Goal: Task Accomplishment & Management: Use online tool/utility

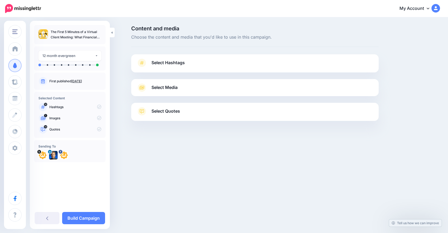
click at [167, 66] on span "Select Hashtags" at bounding box center [167, 62] width 33 height 7
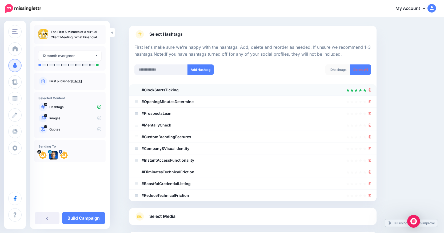
scroll to position [48, 0]
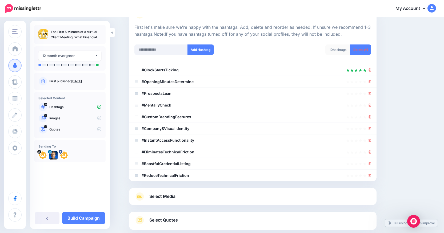
click at [339, 50] on div "10 hashtags" at bounding box center [337, 49] width 25 height 10
click at [371, 81] on icon at bounding box center [369, 81] width 3 height 3
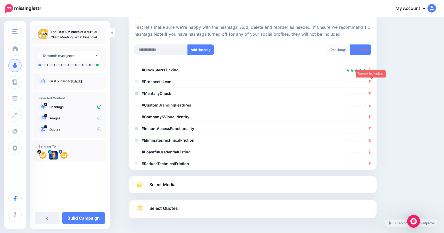
click at [371, 81] on icon at bounding box center [369, 81] width 3 height 3
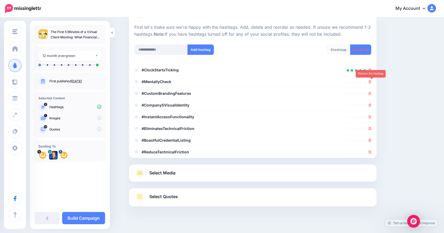
click at [371, 81] on icon at bounding box center [369, 81] width 3 height 3
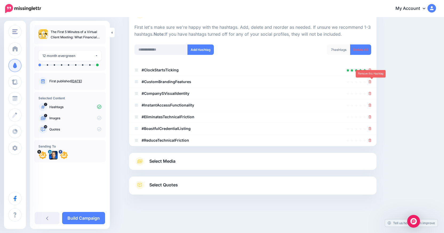
click at [371, 81] on icon at bounding box center [369, 81] width 3 height 3
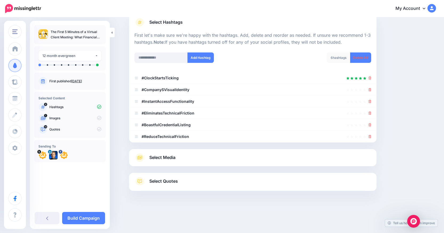
click at [371, 81] on div at bounding box center [369, 78] width 3 height 6
click at [371, 90] on icon at bounding box center [369, 89] width 3 height 3
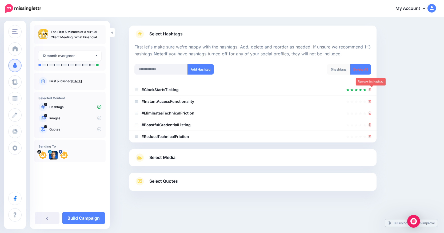
click at [371, 91] on icon at bounding box center [369, 89] width 3 height 3
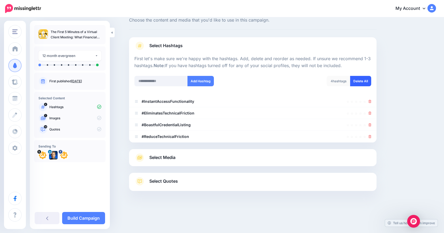
scroll to position [17, 0]
click at [363, 79] on link "Delete All" at bounding box center [360, 81] width 21 height 10
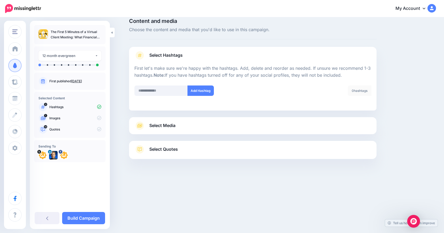
scroll to position [7, 0]
click at [164, 88] on input "text" at bounding box center [160, 91] width 53 height 10
type input "**********"
click at [197, 91] on button "Add Hashtag" at bounding box center [200, 91] width 26 height 10
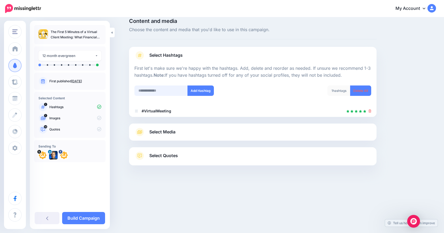
click at [161, 89] on input "text" at bounding box center [160, 91] width 53 height 10
paste input "**********"
click at [157, 90] on input "**********" at bounding box center [160, 91] width 53 height 10
click at [176, 90] on input "**********" at bounding box center [160, 91] width 53 height 10
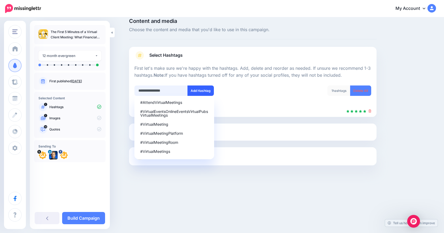
type input "**********"
click at [198, 88] on button "Add Hashtag" at bounding box center [200, 91] width 26 height 10
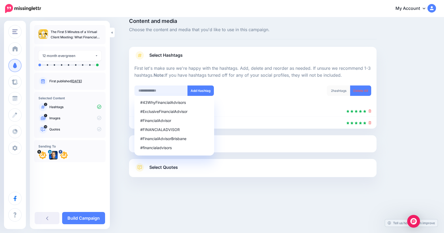
click at [155, 90] on input "text" at bounding box center [160, 91] width 53 height 10
type input "**********"
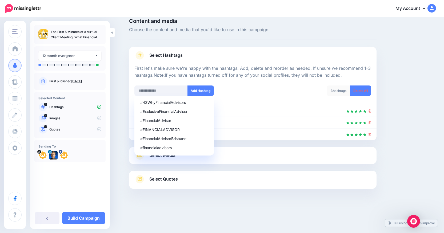
click at [262, 87] on div "3 hashtags Delete All" at bounding box center [314, 94] width 122 height 17
click at [274, 157] on link "Select Media" at bounding box center [252, 155] width 237 height 9
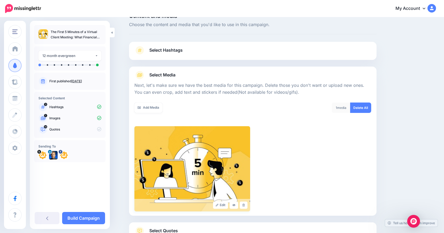
scroll to position [62, 0]
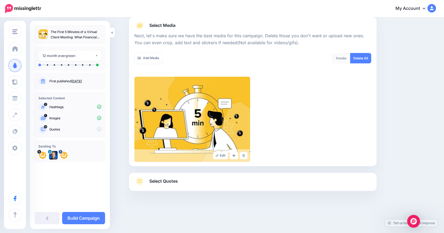
click at [165, 182] on span "Select Quotes" at bounding box center [163, 181] width 29 height 7
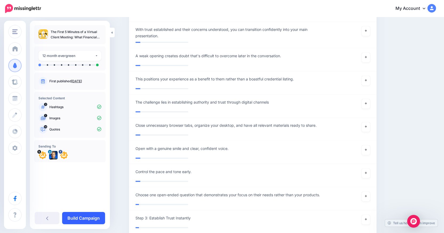
scroll to position [2897, 0]
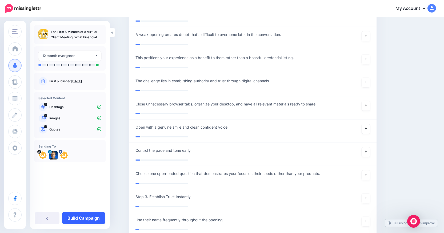
click at [84, 218] on link "Build Campaign" at bounding box center [83, 218] width 43 height 12
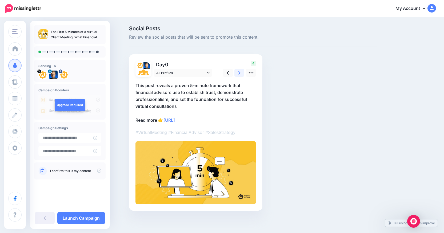
click at [239, 72] on link at bounding box center [239, 73] width 10 height 8
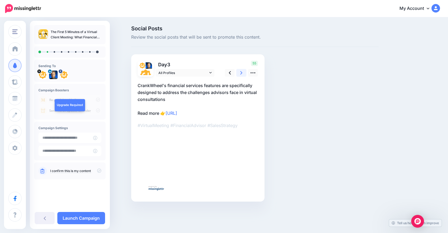
click at [239, 72] on link at bounding box center [241, 73] width 10 height 8
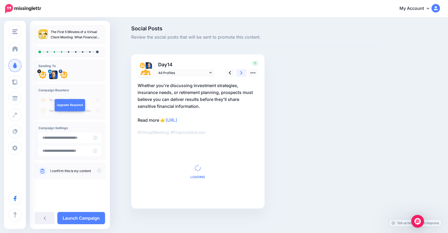
click at [239, 72] on link at bounding box center [241, 73] width 10 height 8
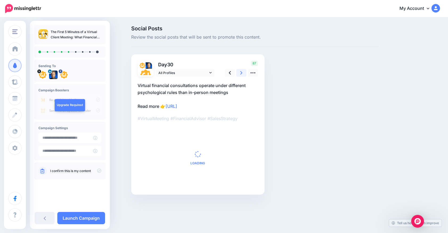
click at [239, 72] on link at bounding box center [241, 73] width 10 height 8
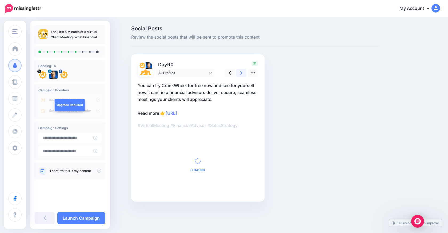
click at [239, 72] on link at bounding box center [241, 73] width 10 height 8
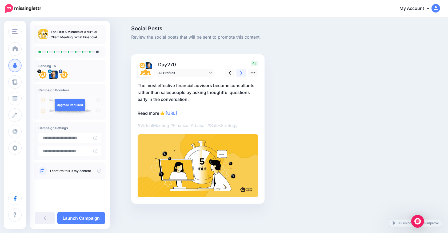
click at [239, 72] on link at bounding box center [241, 73] width 10 height 8
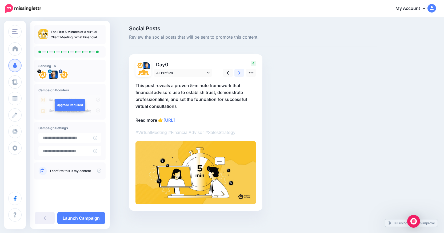
click at [239, 72] on link at bounding box center [239, 73] width 10 height 8
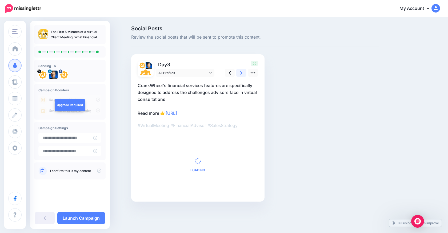
click at [239, 72] on link at bounding box center [241, 73] width 10 height 8
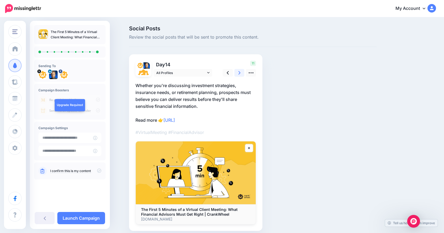
click at [239, 72] on link at bounding box center [239, 73] width 10 height 8
click at [239, 72] on link at bounding box center [241, 73] width 10 height 8
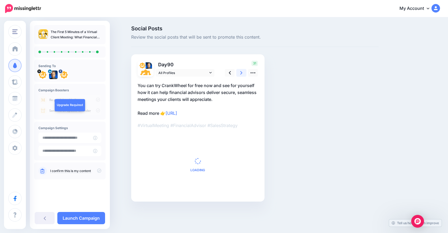
click at [239, 72] on link at bounding box center [241, 73] width 10 height 8
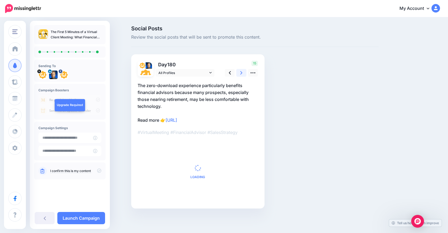
click at [239, 72] on link at bounding box center [241, 73] width 10 height 8
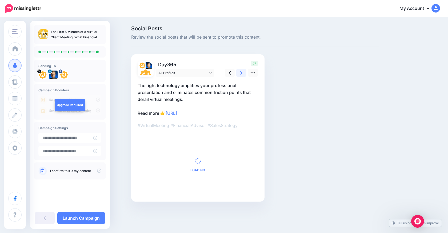
click at [239, 72] on link at bounding box center [241, 73] width 10 height 8
click at [239, 72] on link at bounding box center [239, 73] width 10 height 8
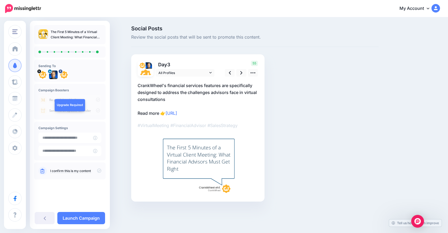
click at [98, 170] on icon at bounding box center [99, 171] width 4 height 4
click at [79, 218] on link "Launch Campaign" at bounding box center [81, 218] width 48 height 12
